Goal: Task Accomplishment & Management: Manage account settings

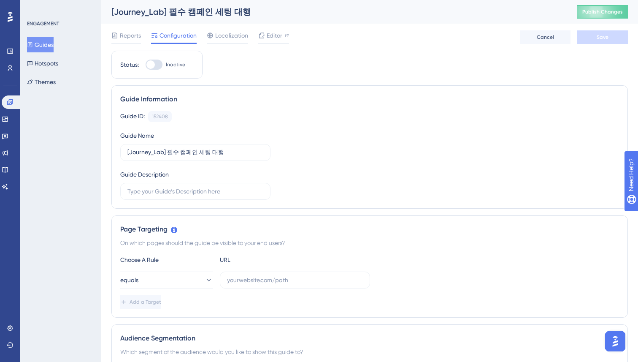
click at [53, 43] on button "Guides" at bounding box center [40, 44] width 27 height 15
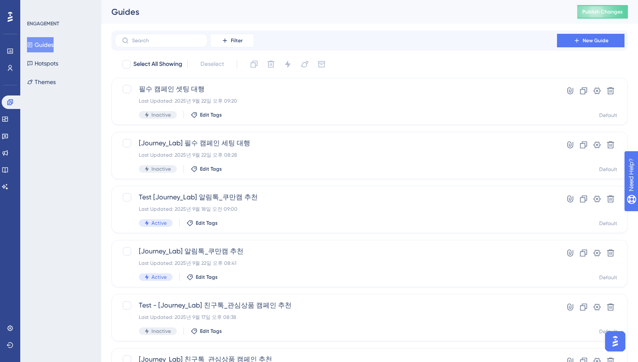
click at [51, 45] on button "Guides" at bounding box center [40, 44] width 27 height 15
click at [180, 43] on input "text" at bounding box center [166, 41] width 68 height 6
type input "ㅇ"
checkbox input "true"
type input "오"
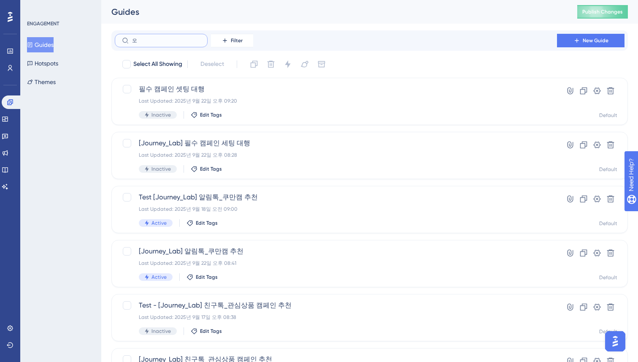
checkbox input "false"
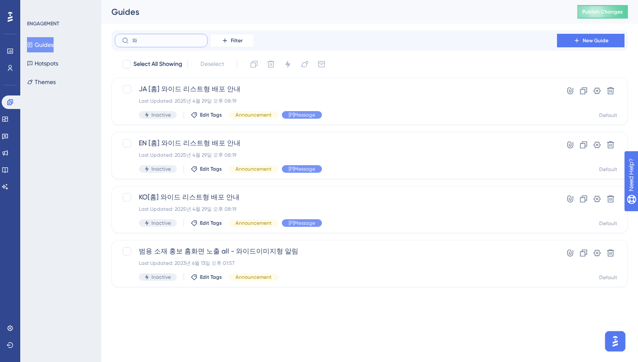
type input "왕"
checkbox input "true"
type input "와이"
checkbox input "false"
type input "와읻"
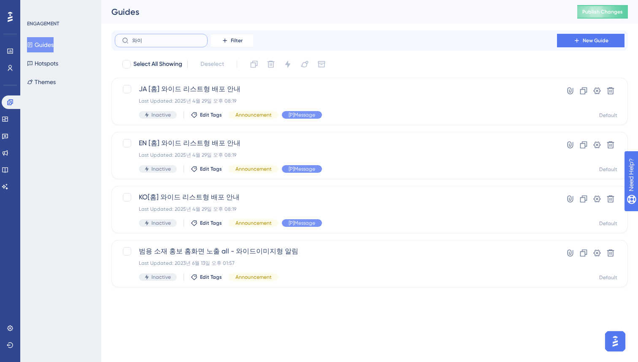
checkbox input "true"
type input "와이드"
checkbox input "false"
type input "와이드"
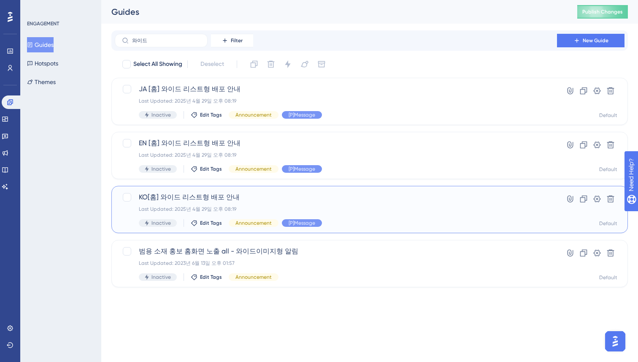
click at [184, 197] on span "KO[홈] 와이드 리스트형 배포 안내" at bounding box center [336, 197] width 394 height 10
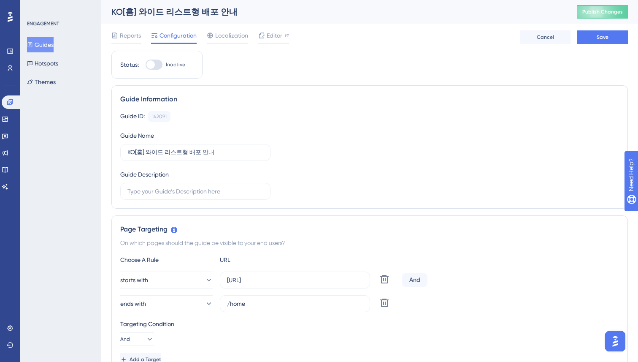
click at [368, 138] on div "Guide ID: 142091 Copy Guide Name KO[홈] 와이드 리스트형 배포 안내 Guide Description" at bounding box center [369, 155] width 499 height 89
click at [267, 35] on span "Editor" at bounding box center [275, 35] width 16 height 10
click at [241, 89] on div "Guide Information Guide ID: 142091 Copy Guide Name KO[홈] 와이드 리스트형 배포 안내 Guide D…" at bounding box center [369, 146] width 517 height 123
click at [49, 46] on button "Guides" at bounding box center [40, 44] width 27 height 15
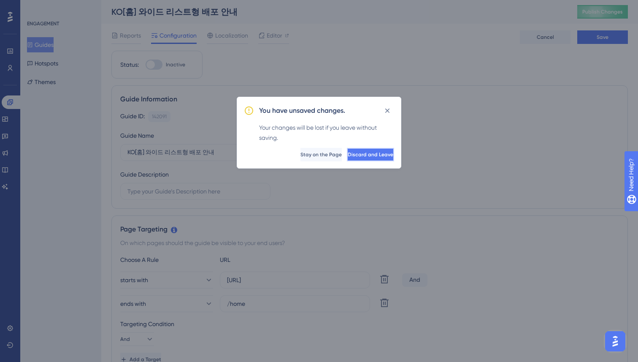
click at [348, 154] on span "Discard and Leave" at bounding box center [371, 154] width 46 height 7
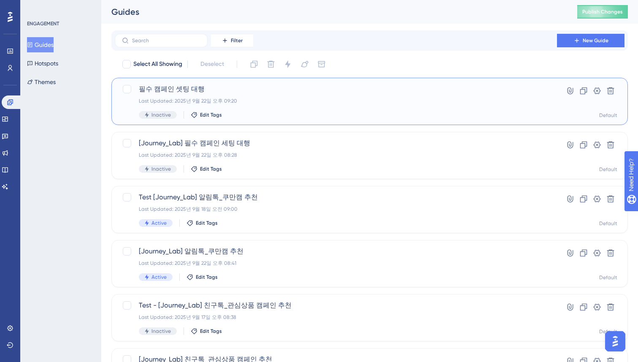
click at [148, 89] on span "필수 캠페인 셋팅 대행" at bounding box center [336, 89] width 394 height 10
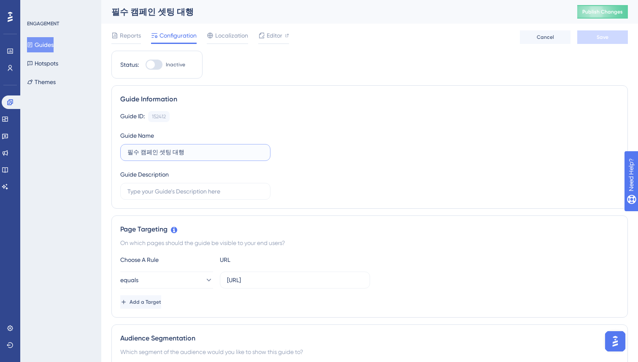
drag, startPoint x: 107, startPoint y: 147, endPoint x: 130, endPoint y: 141, distance: 23.2
drag, startPoint x: 295, startPoint y: 122, endPoint x: 76, endPoint y: 72, distance: 225.5
click at [295, 122] on div "Guide ID: 152412 Copy Guide Name 필수 캠페인 셋팅 대행 Guide Description" at bounding box center [369, 155] width 499 height 89
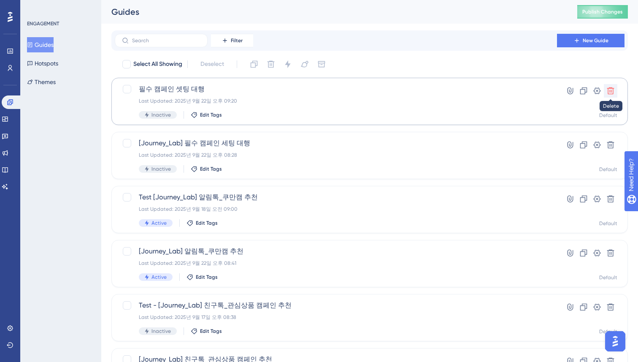
click at [606, 88] on icon at bounding box center [610, 91] width 8 height 8
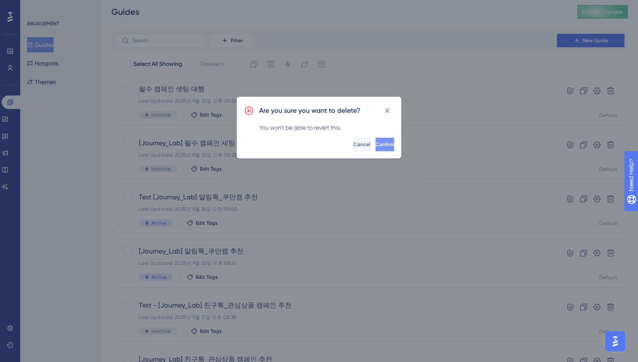
click at [376, 143] on span "Confirm" at bounding box center [385, 144] width 19 height 7
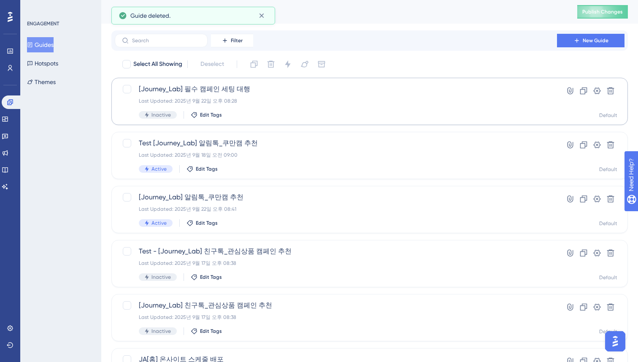
scroll to position [3, 0]
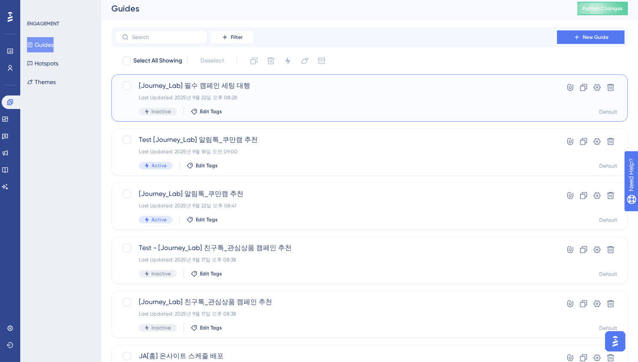
click at [299, 99] on div "Last Updated: 2025년 9월 22일 오후 08:28" at bounding box center [336, 97] width 394 height 7
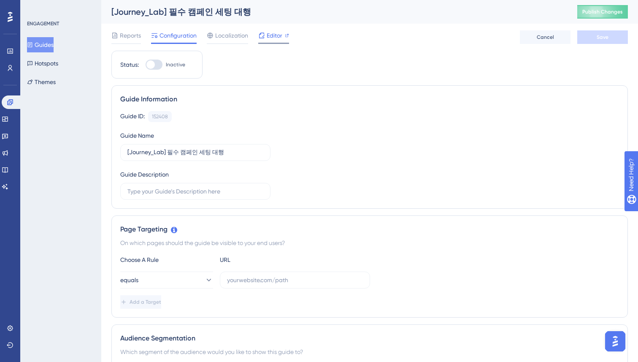
click at [271, 39] on span "Editor" at bounding box center [275, 35] width 16 height 10
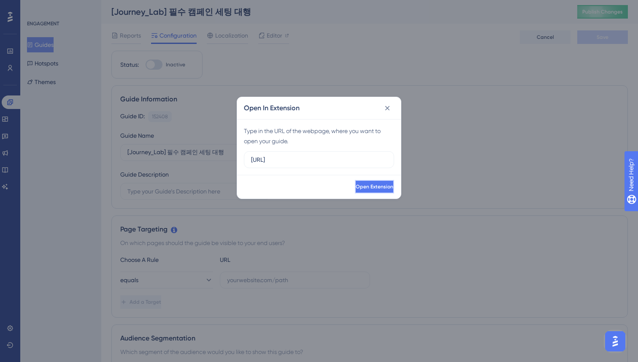
click at [356, 186] on span "Open Extension" at bounding box center [375, 186] width 38 height 7
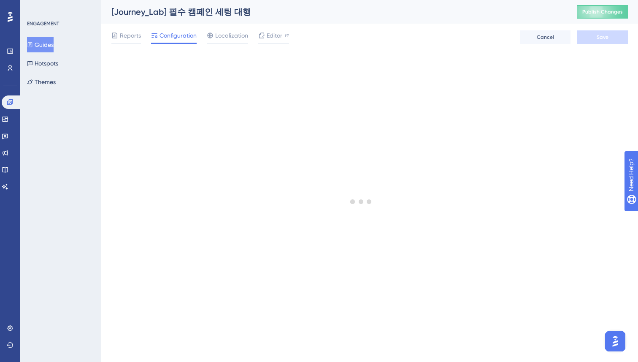
click at [49, 48] on button "Guides" at bounding box center [40, 44] width 27 height 15
